Goal: Information Seeking & Learning: Learn about a topic

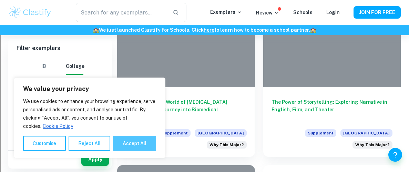
click at [121, 146] on button "Accept All" at bounding box center [134, 143] width 43 height 15
checkbox input "true"
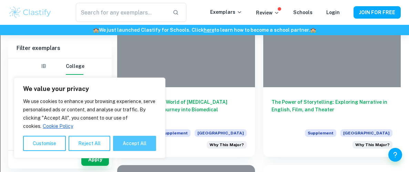
checkbox input "true"
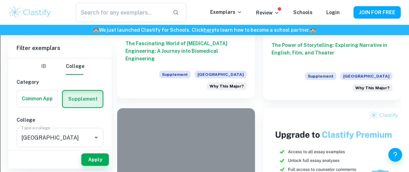
scroll to position [448, 0]
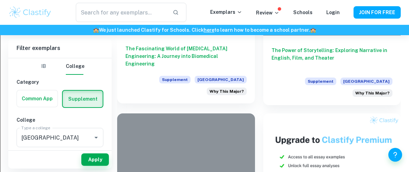
click at [185, 48] on h6 "The Fascinating World of [MEDICAL_DATA] Engineering: A Journey into Biomedical …" at bounding box center [186, 56] width 121 height 23
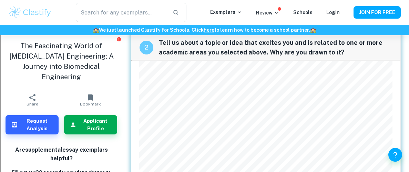
scroll to position [111, 0]
